Goal: Information Seeking & Learning: Learn about a topic

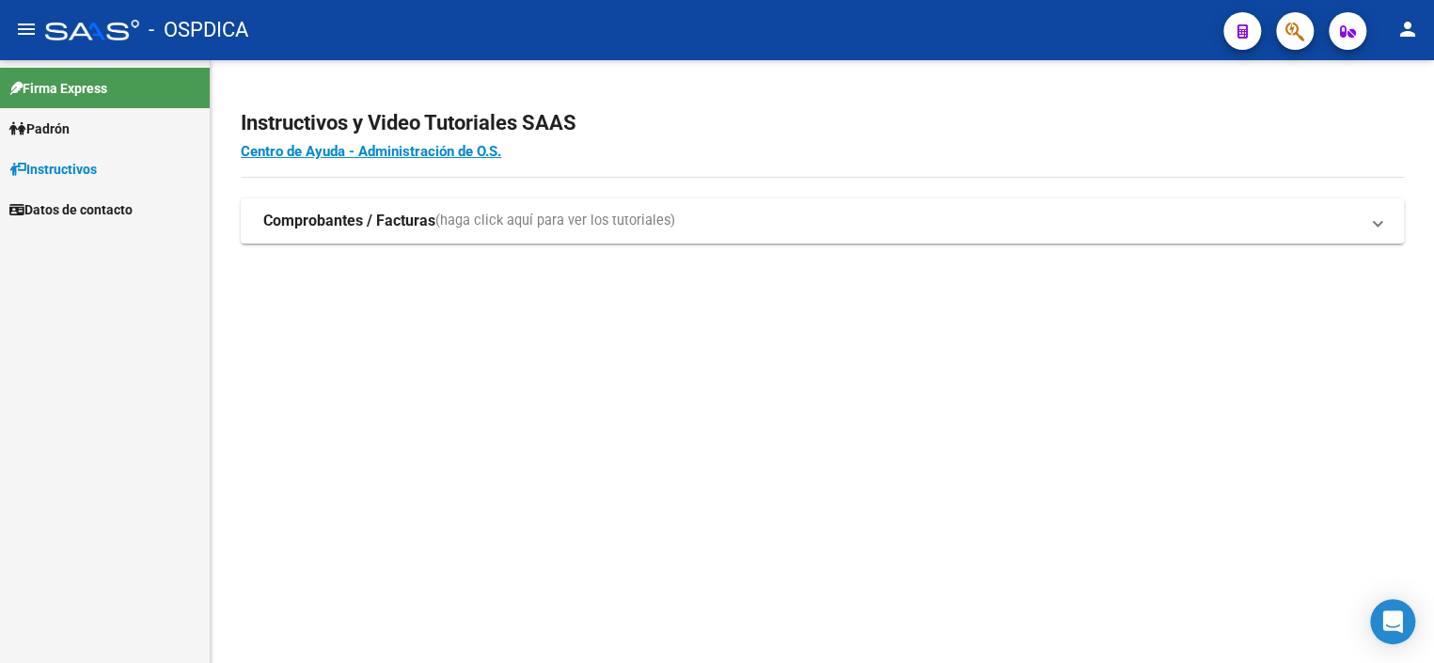
click at [89, 128] on link "Padrón" at bounding box center [105, 128] width 210 height 40
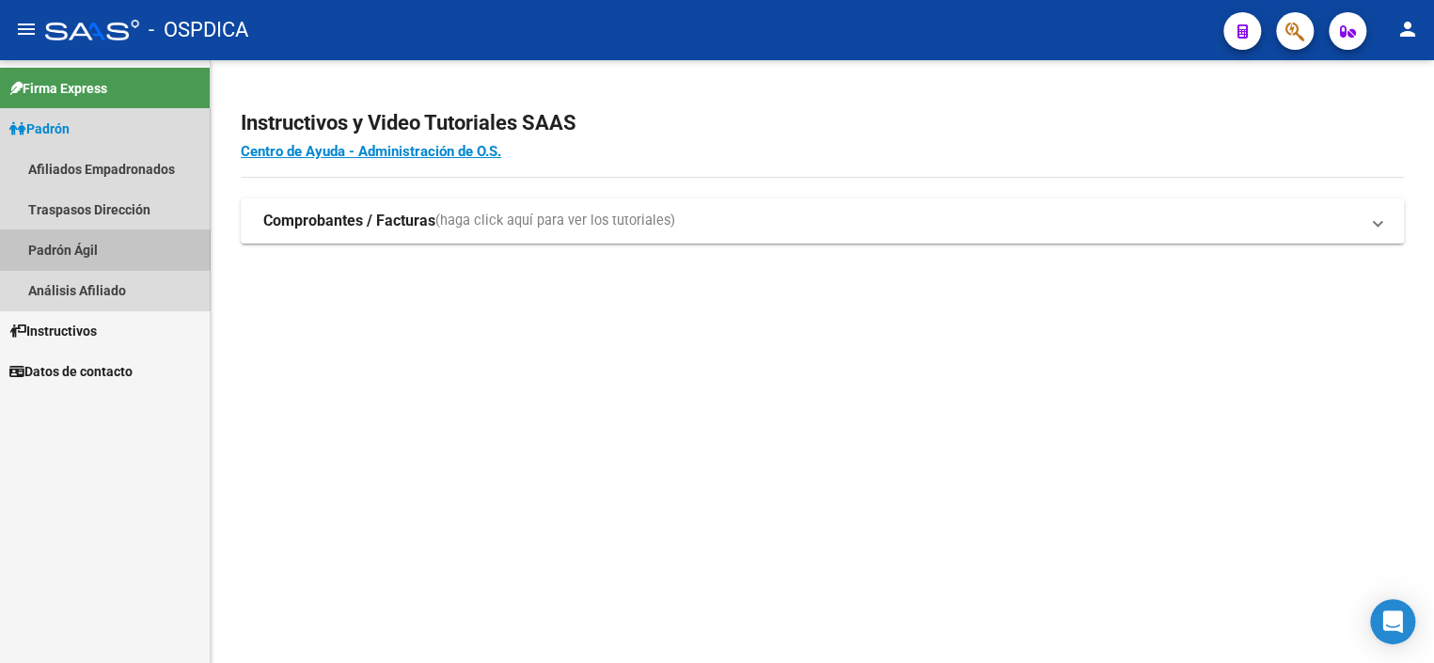
click at [103, 244] on link "Padrón Ágil" at bounding box center [105, 249] width 210 height 40
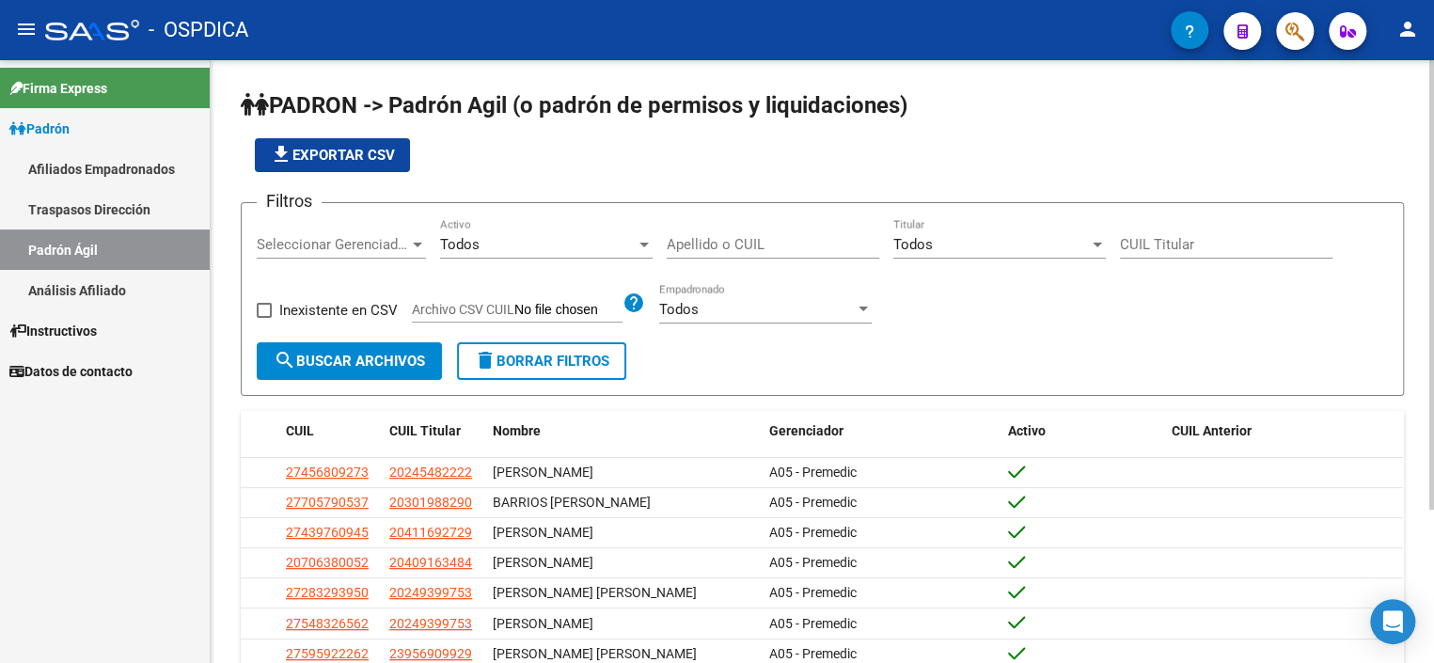
click at [767, 255] on div "Apellido o CUIL" at bounding box center [773, 238] width 213 height 40
paste input "94817830"
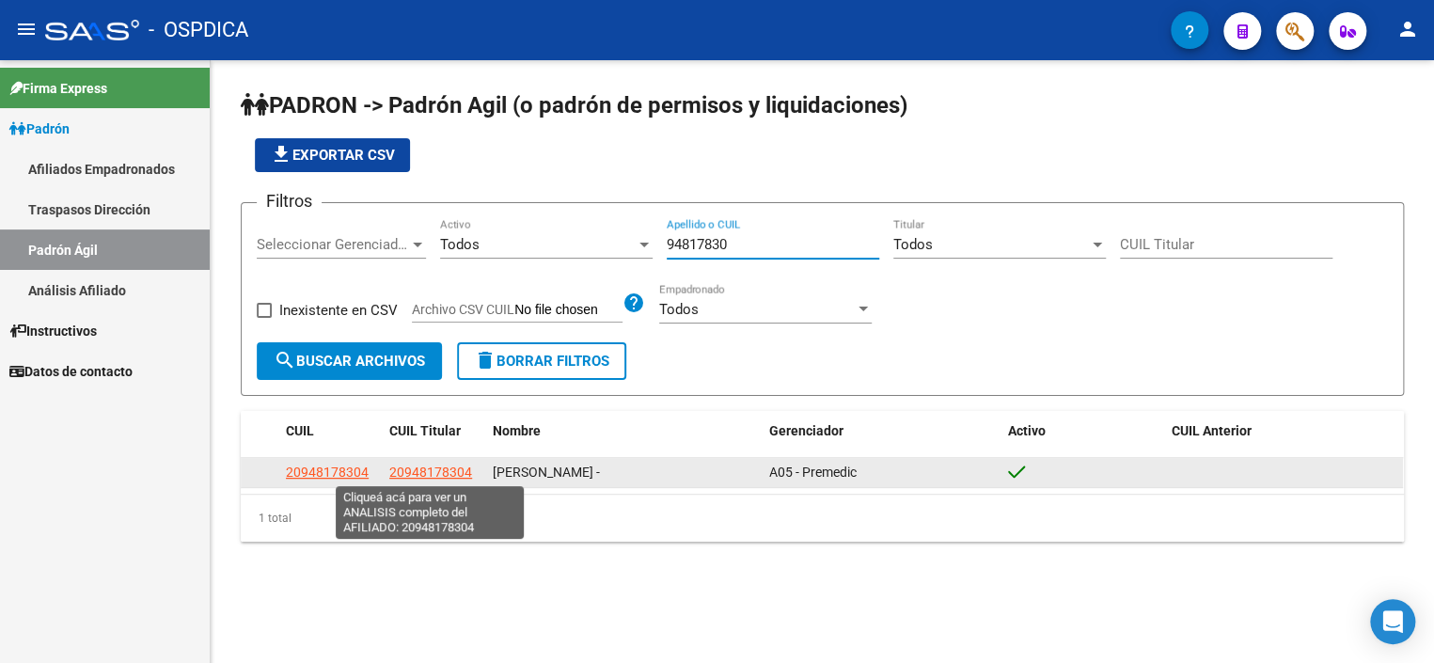
type input "94817830"
click at [420, 469] on span "20948178304" at bounding box center [430, 472] width 83 height 15
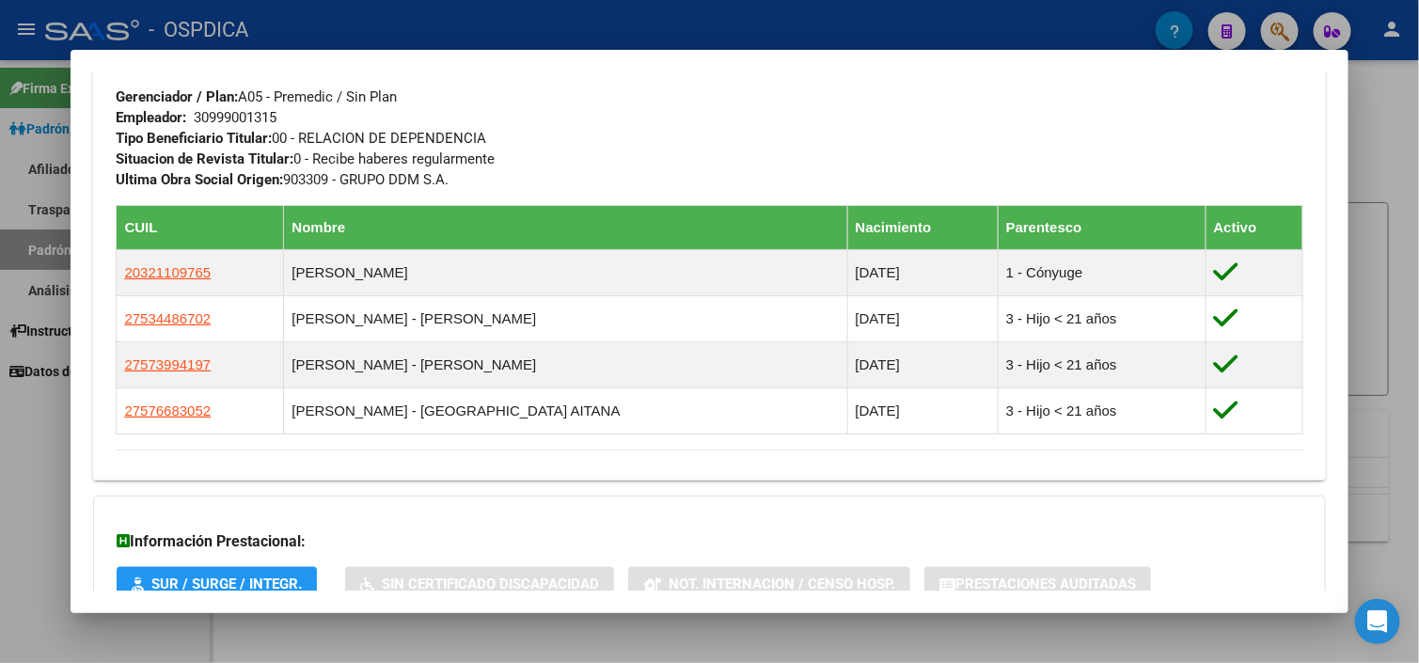
scroll to position [1073, 0]
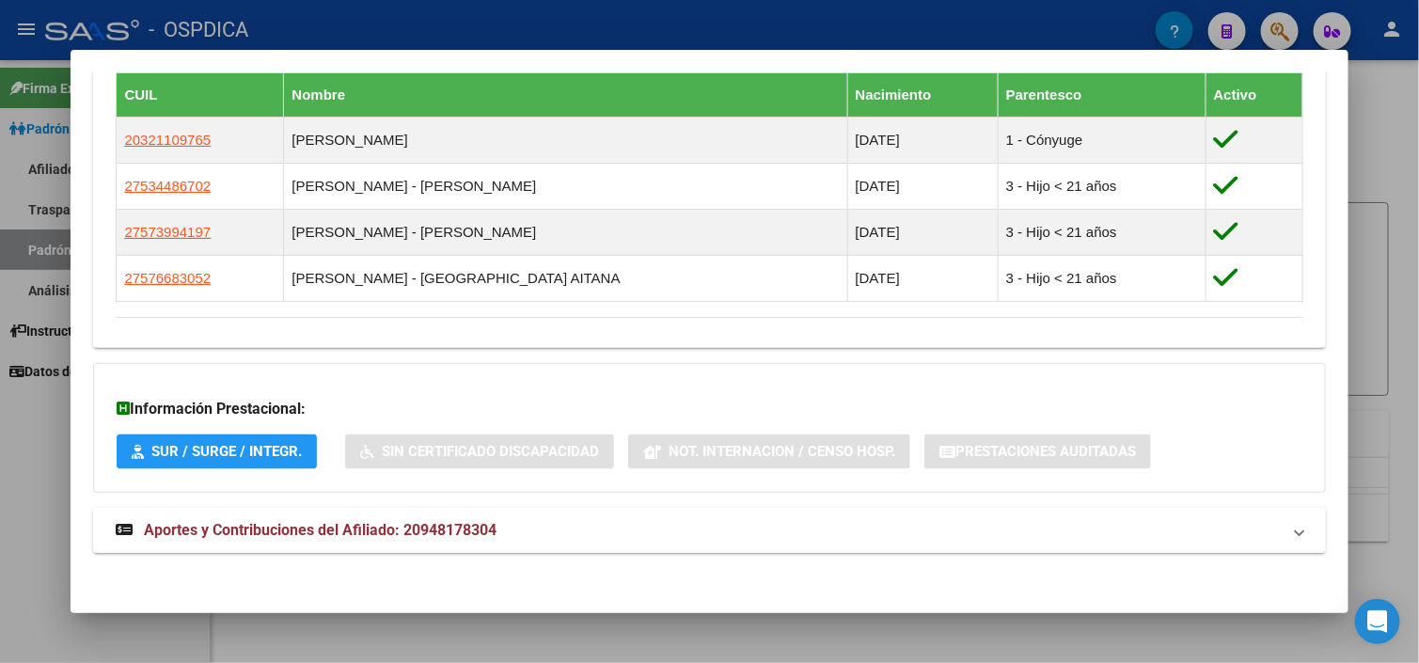
click at [383, 521] on span "Aportes y Contribuciones del Afiliado: 20948178304" at bounding box center [320, 530] width 353 height 18
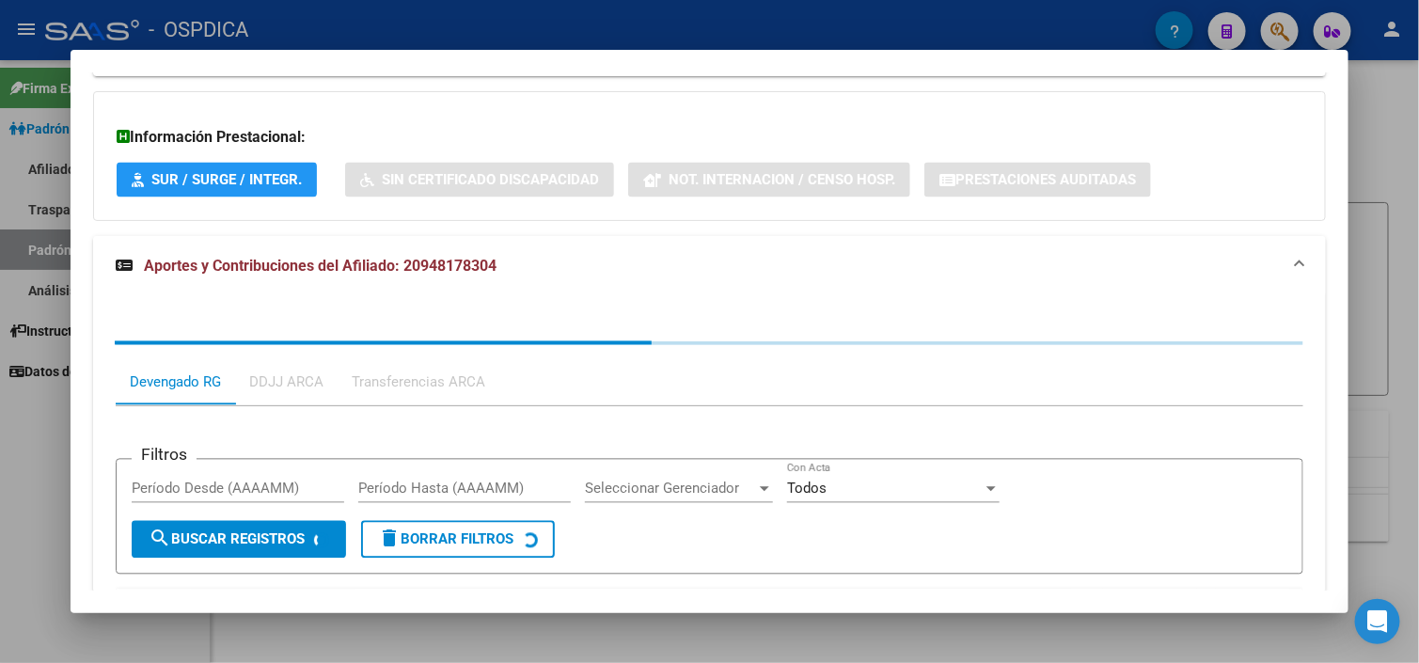
scroll to position [1355, 0]
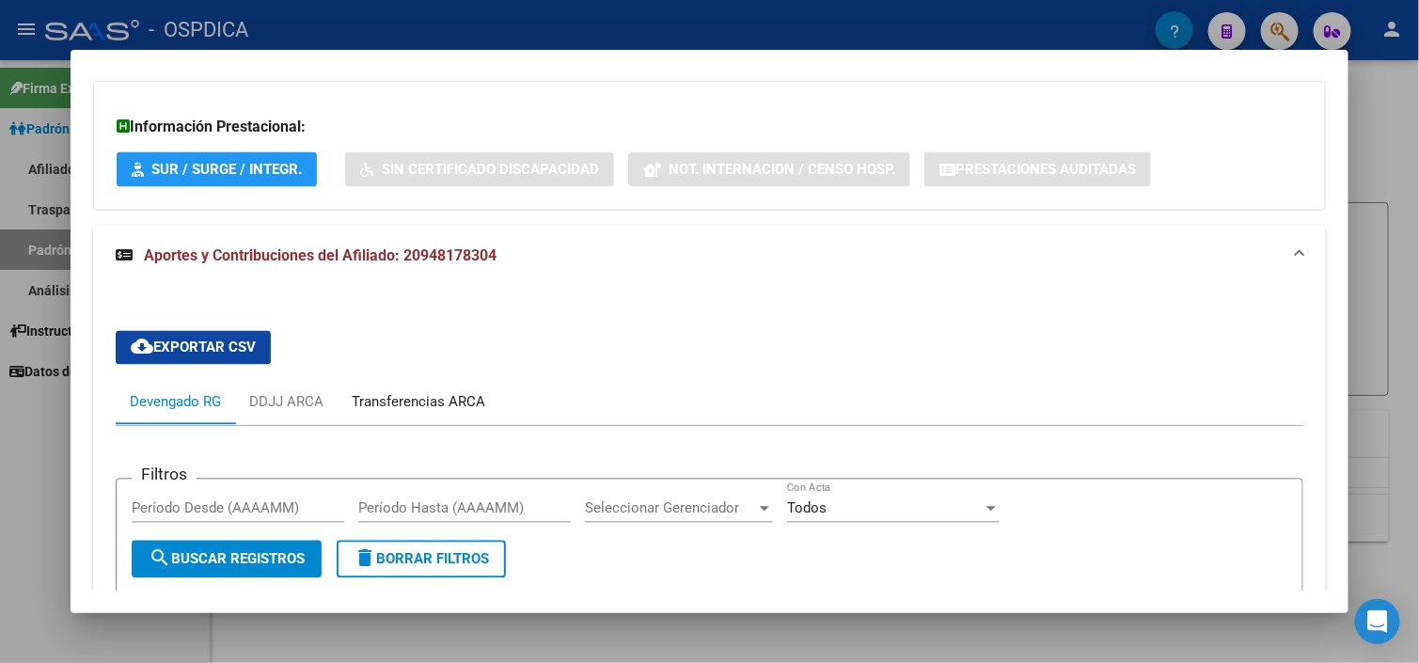
click at [411, 411] on div "Transferencias ARCA" at bounding box center [419, 402] width 162 height 45
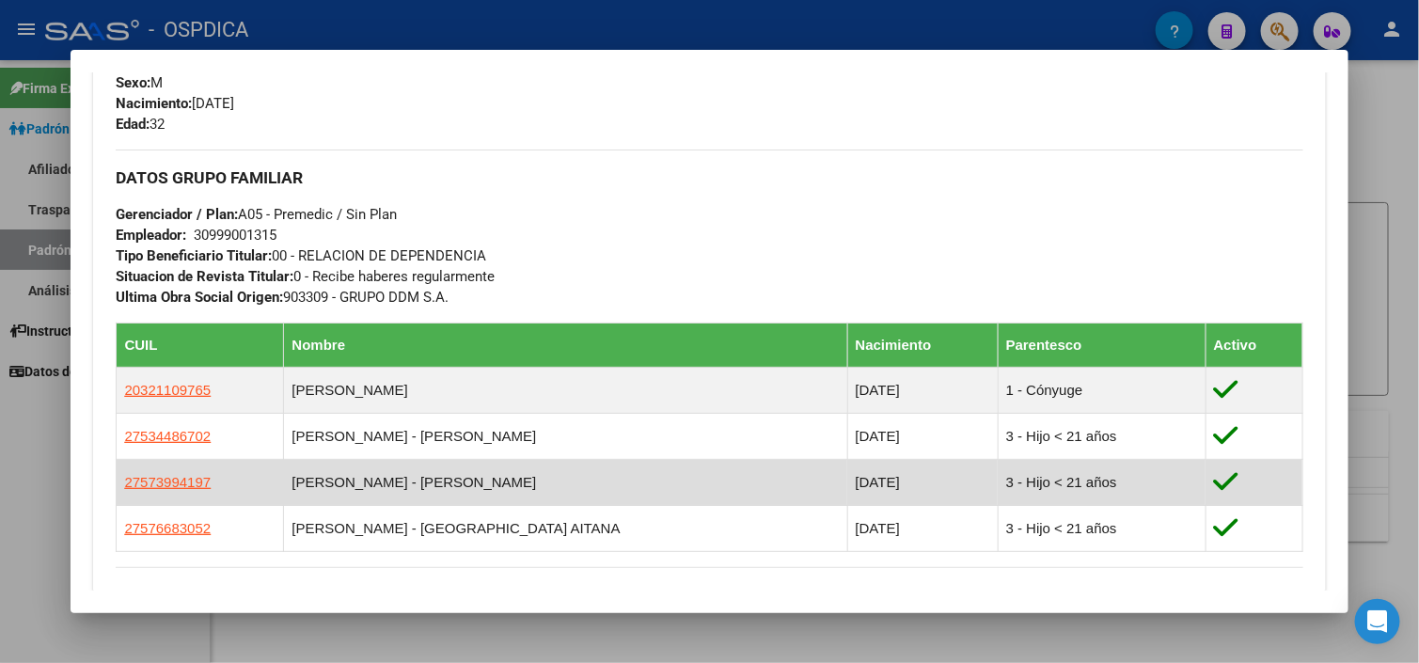
scroll to position [791, 0]
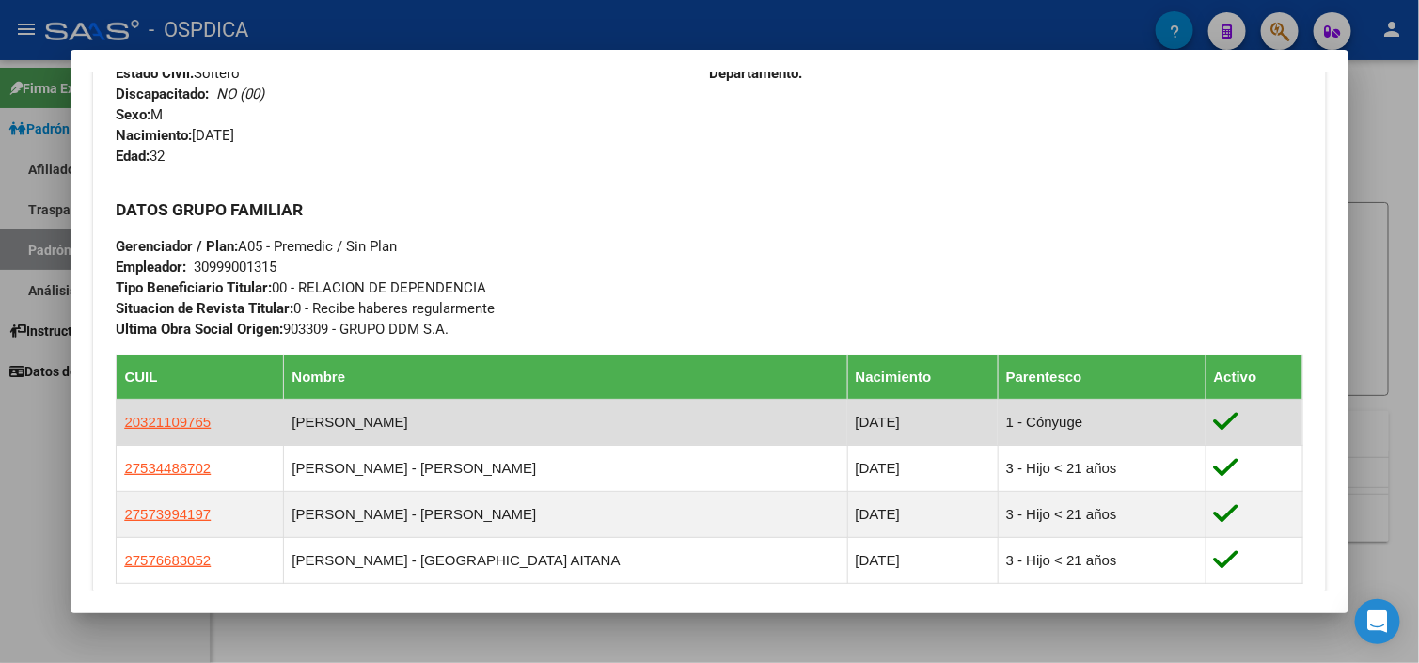
click at [847, 426] on td "[DATE]" at bounding box center [922, 423] width 150 height 46
click at [166, 412] on app-link-go-to "20321109765" at bounding box center [167, 422] width 87 height 21
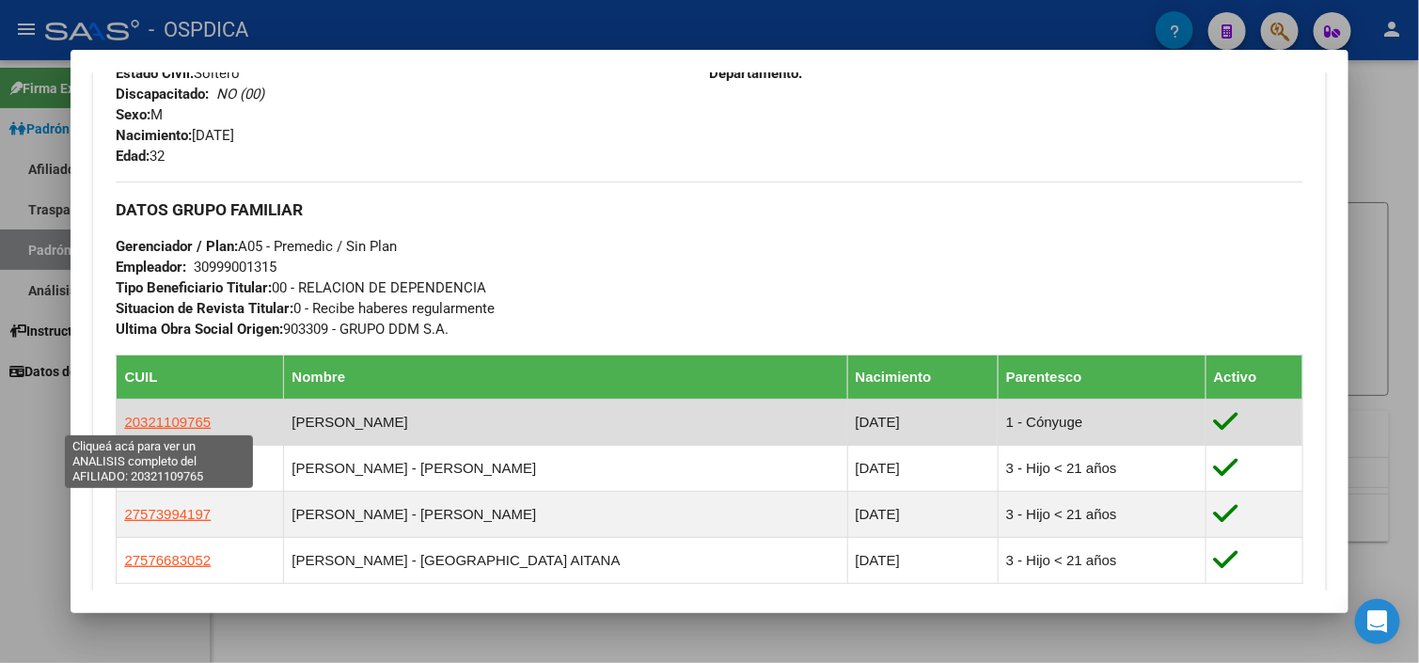
click at [167, 418] on span "20321109765" at bounding box center [167, 422] width 87 height 16
type textarea "20321109765"
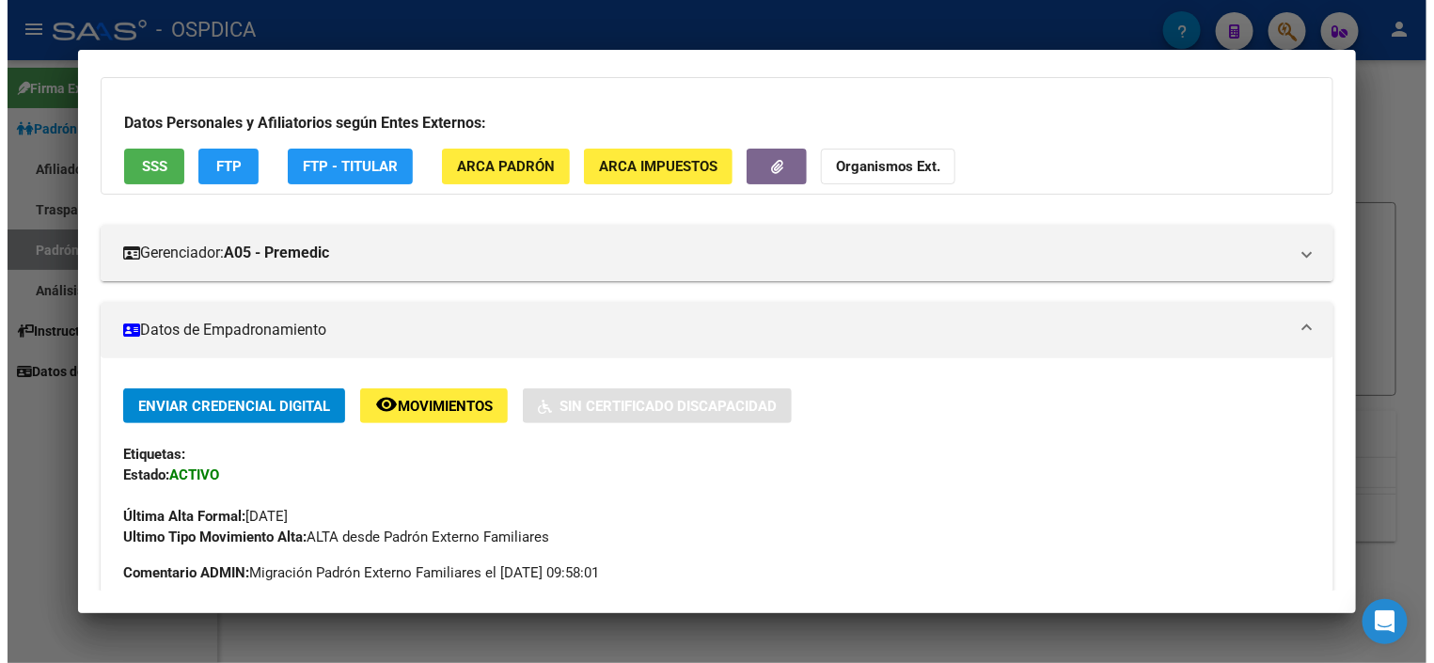
scroll to position [0, 0]
